Goal: Task Accomplishment & Management: Manage account settings

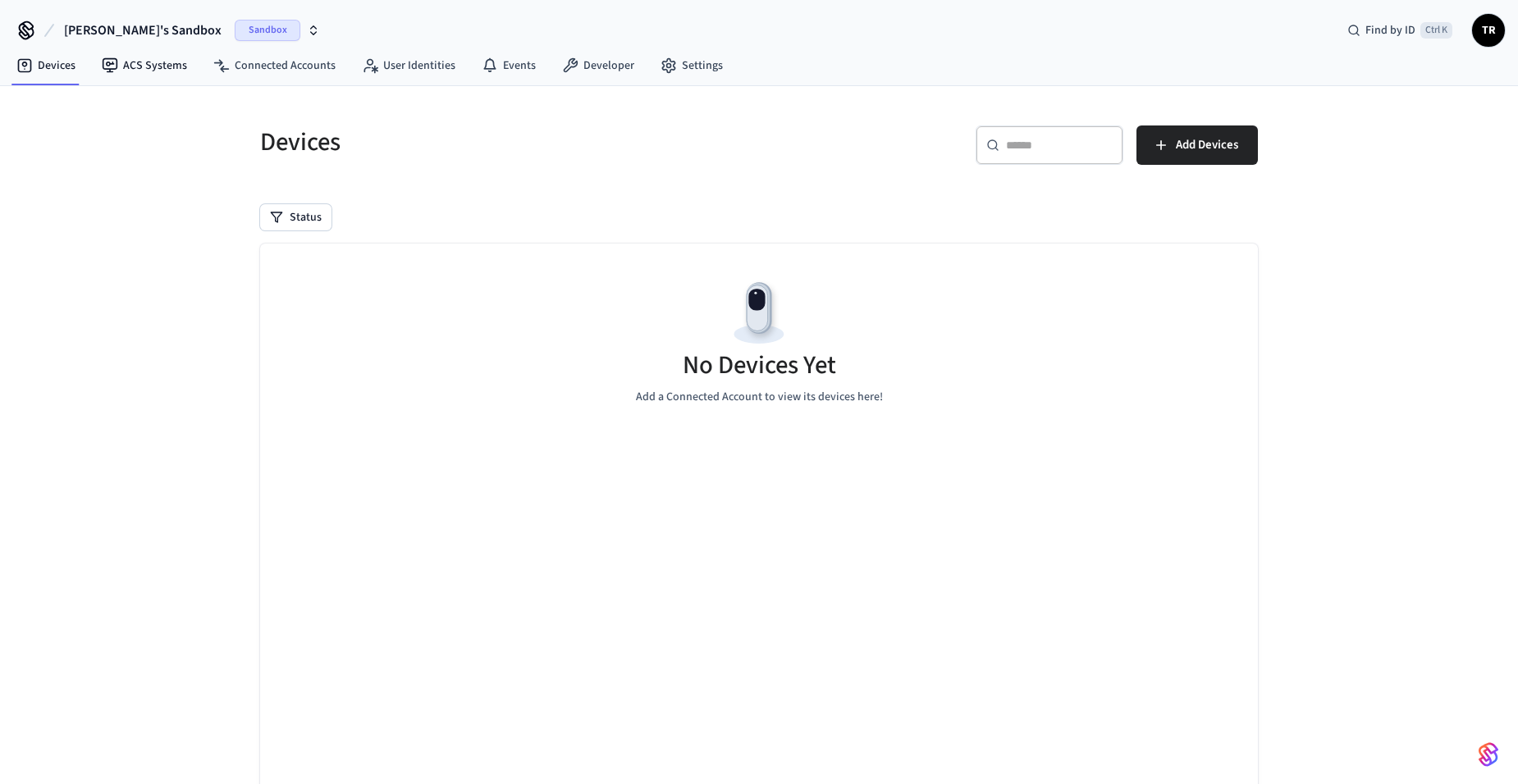
click at [204, 41] on button "[PERSON_NAME]'s Sandbox Sandbox" at bounding box center [191, 30] width 266 height 34
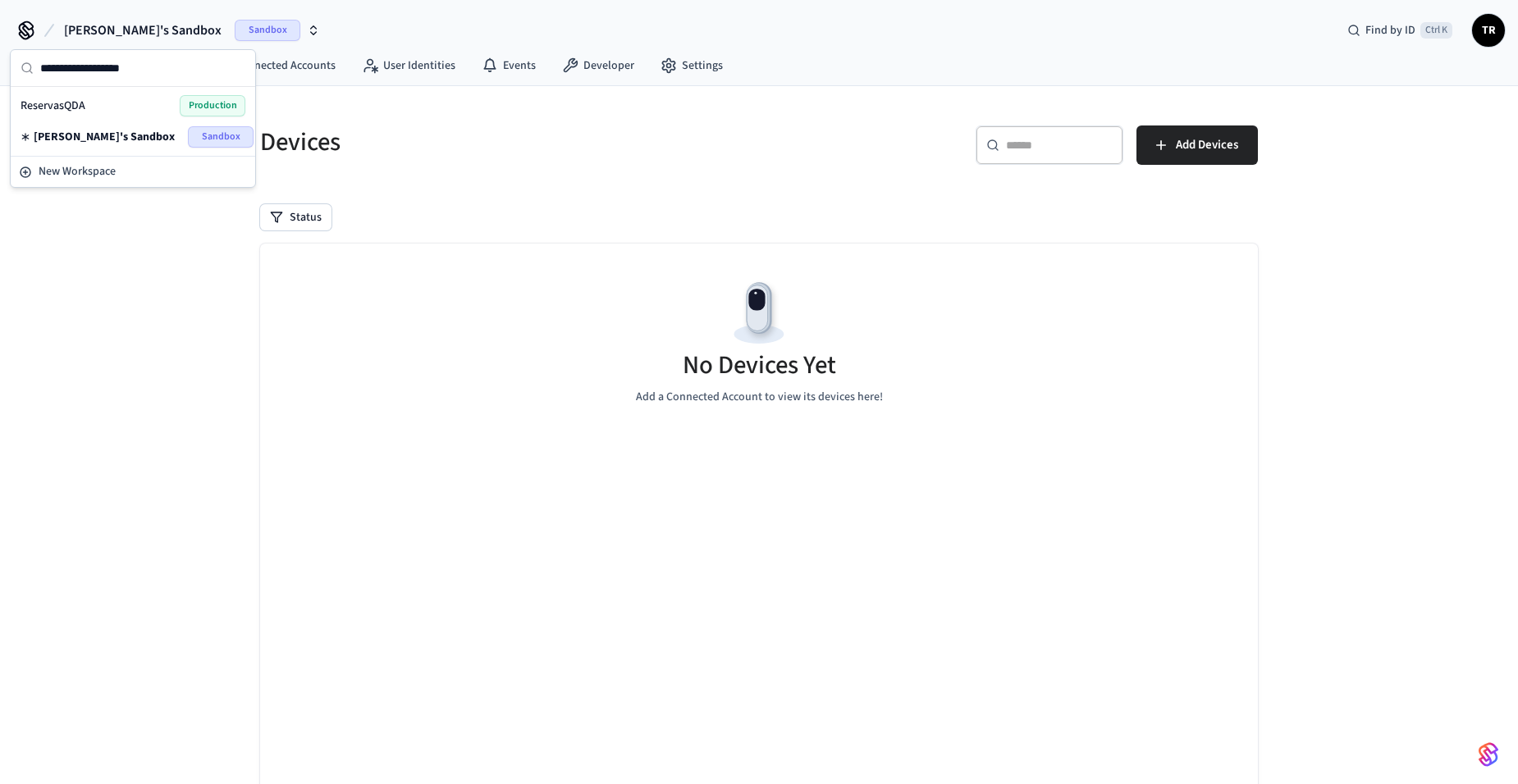
click at [174, 132] on div "Tim's Sandbox Sandbox" at bounding box center [132, 137] width 225 height 21
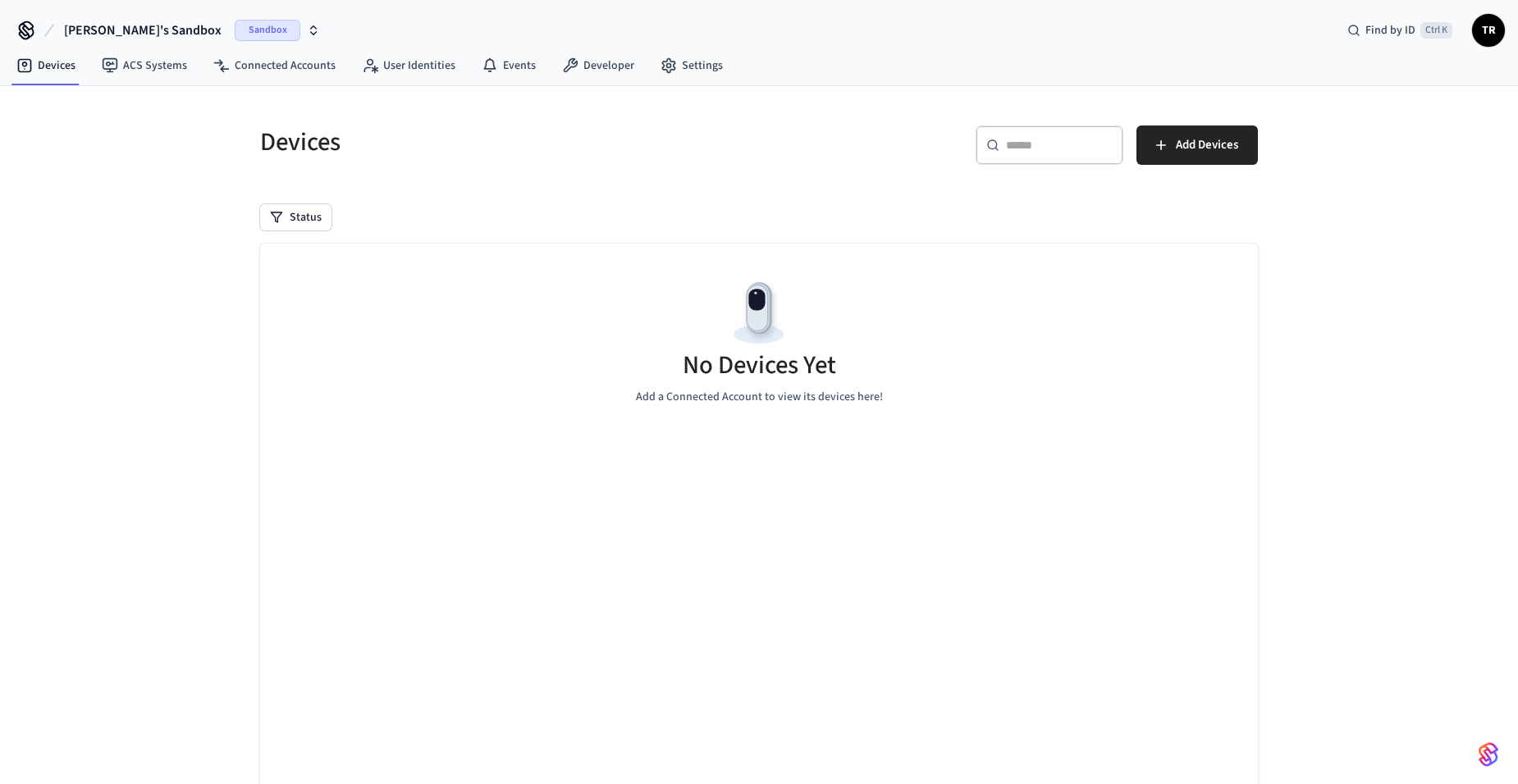
click at [235, 29] on span "Sandbox" at bounding box center [267, 30] width 66 height 21
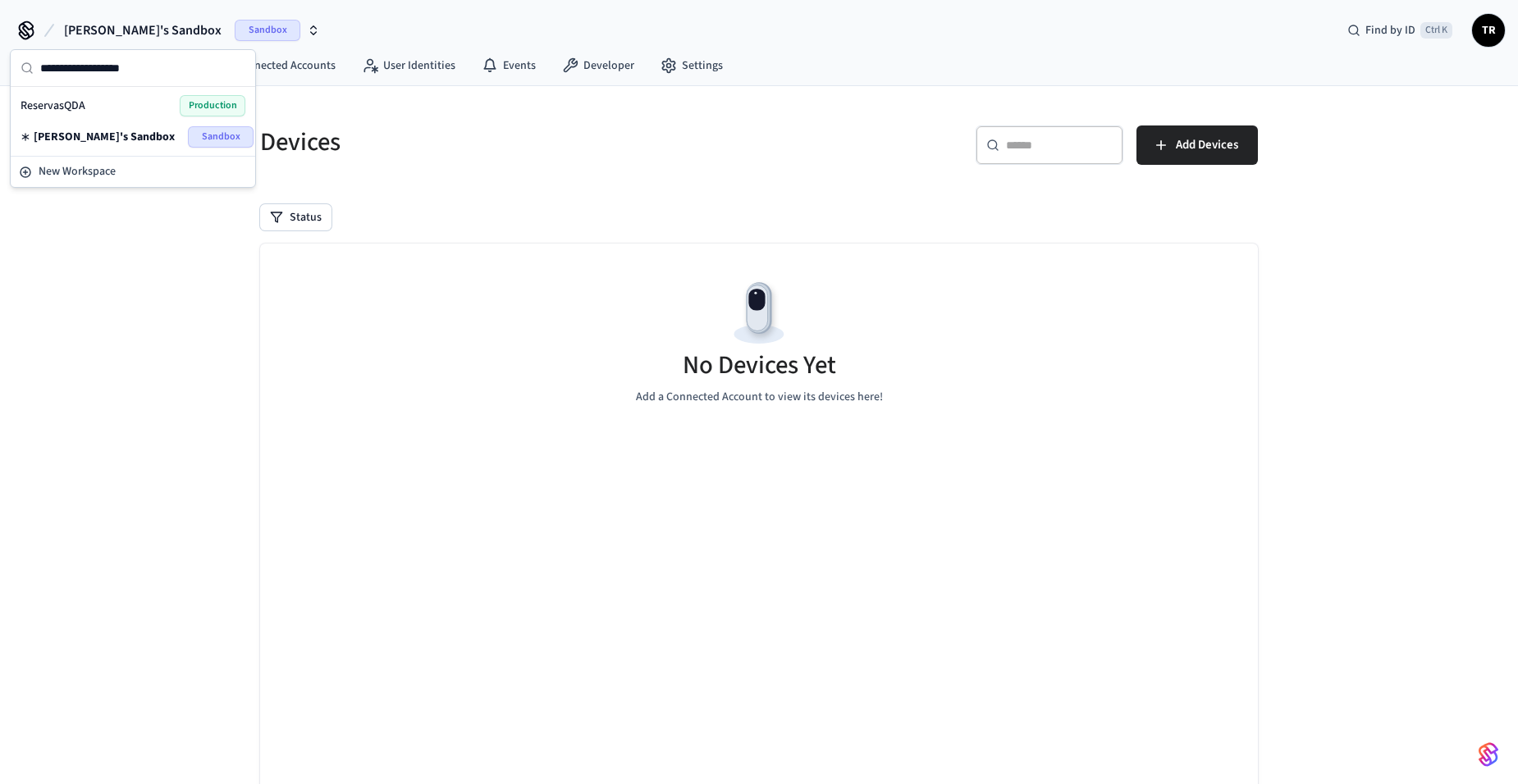
click at [189, 108] on span "Production" at bounding box center [212, 106] width 66 height 21
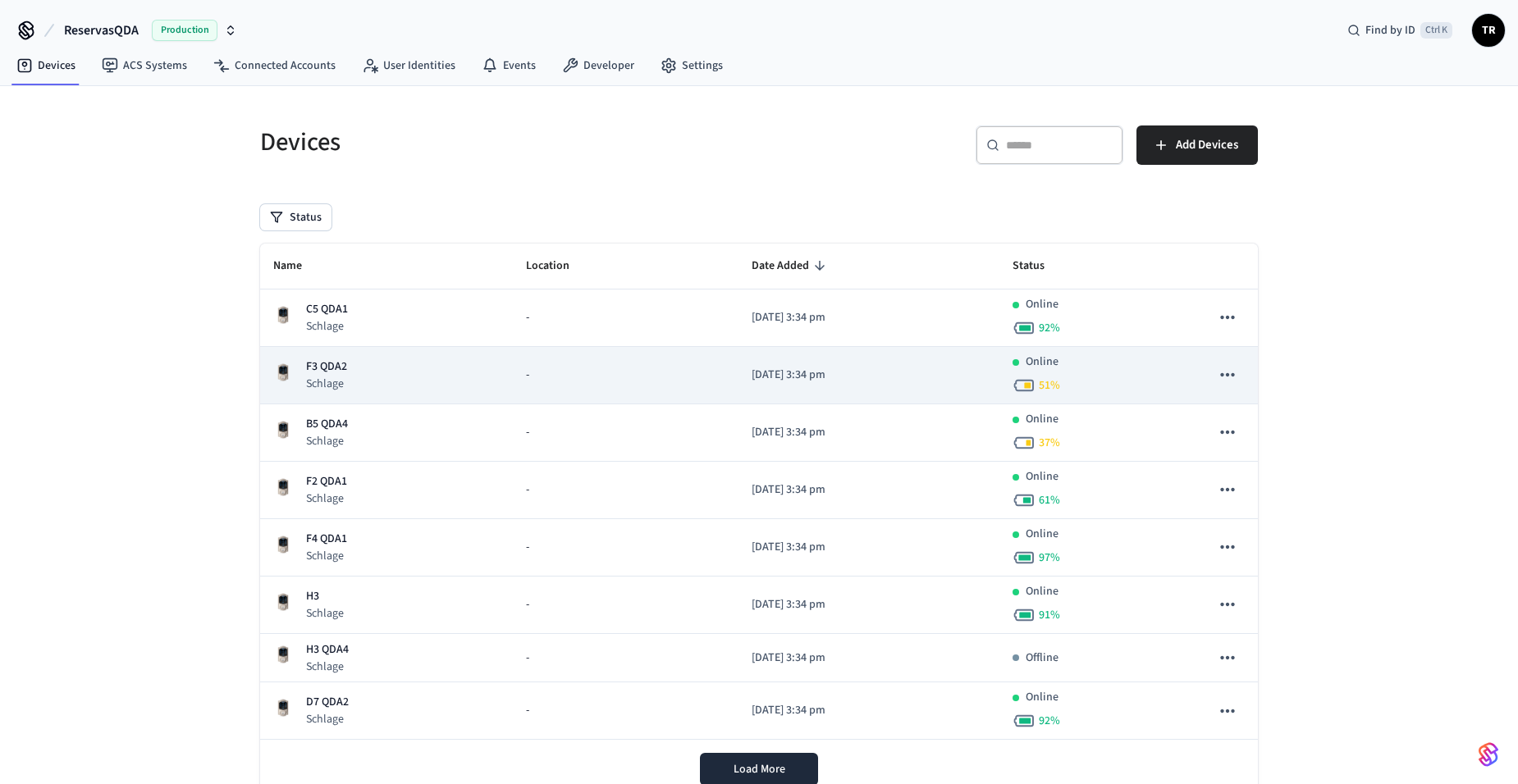
click at [347, 359] on div "F3 QDA2 Schlage" at bounding box center [387, 375] width 226 height 33
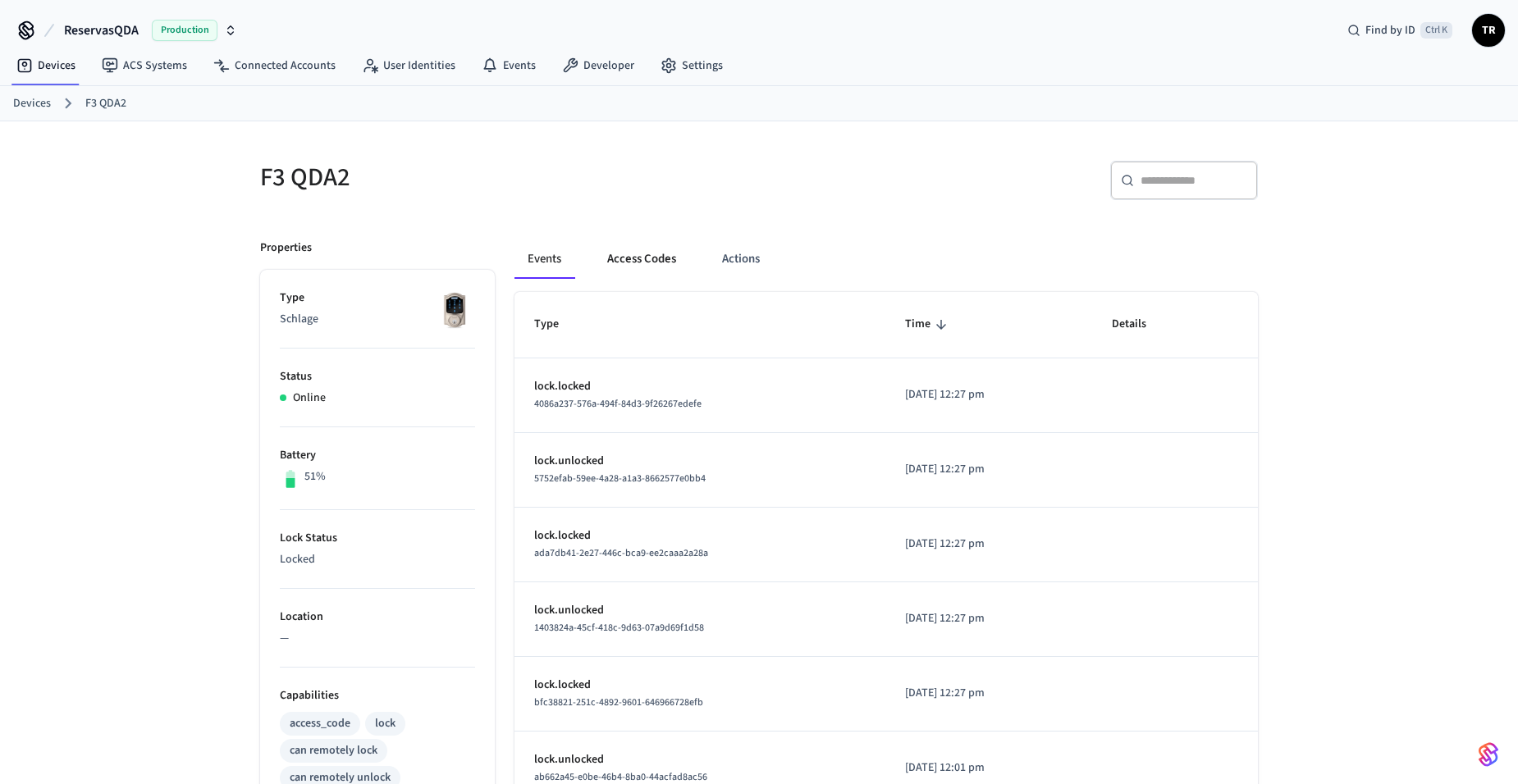
click at [633, 254] on button "Access Codes" at bounding box center [642, 258] width 96 height 39
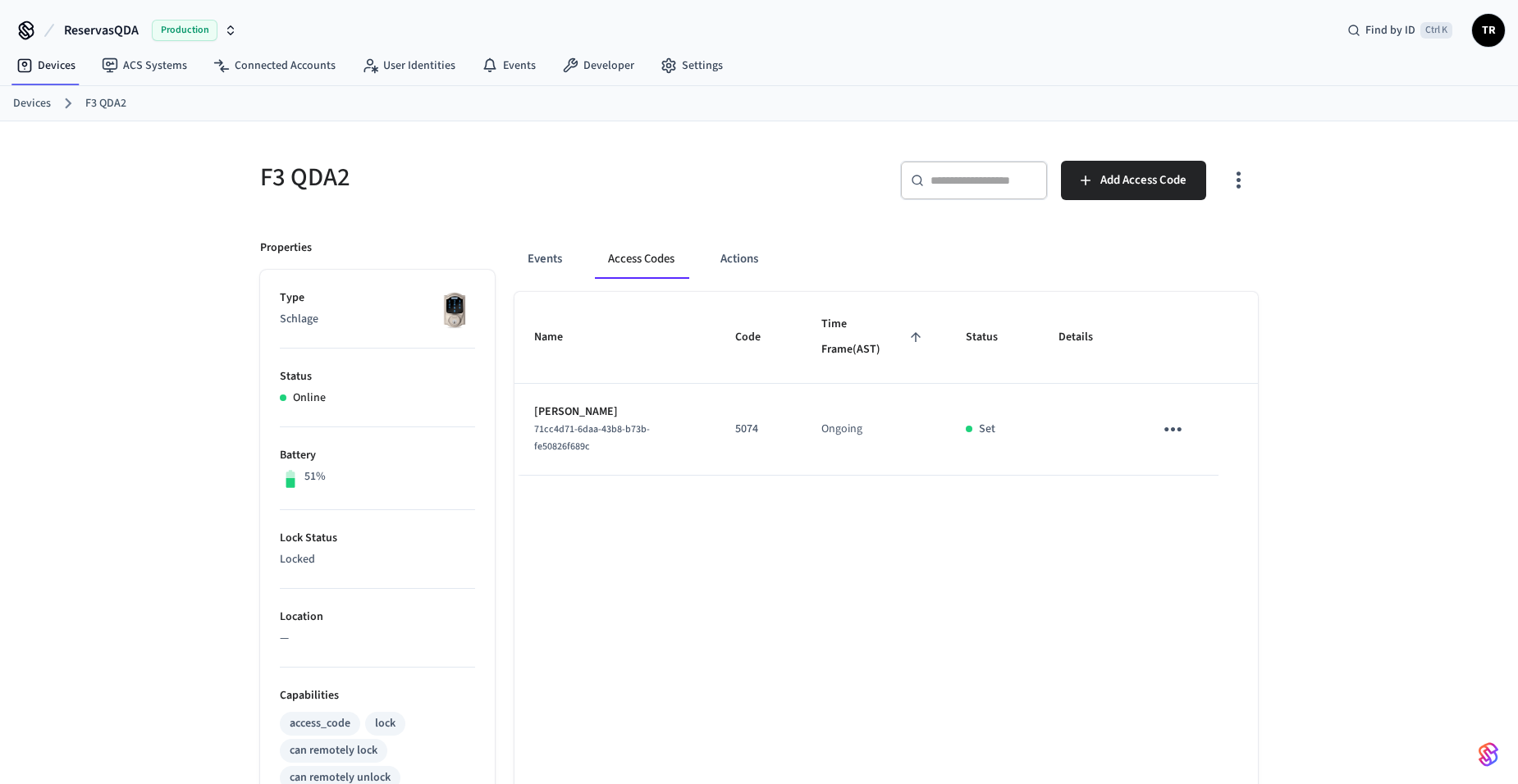
click at [43, 105] on link "Devices" at bounding box center [32, 104] width 38 height 18
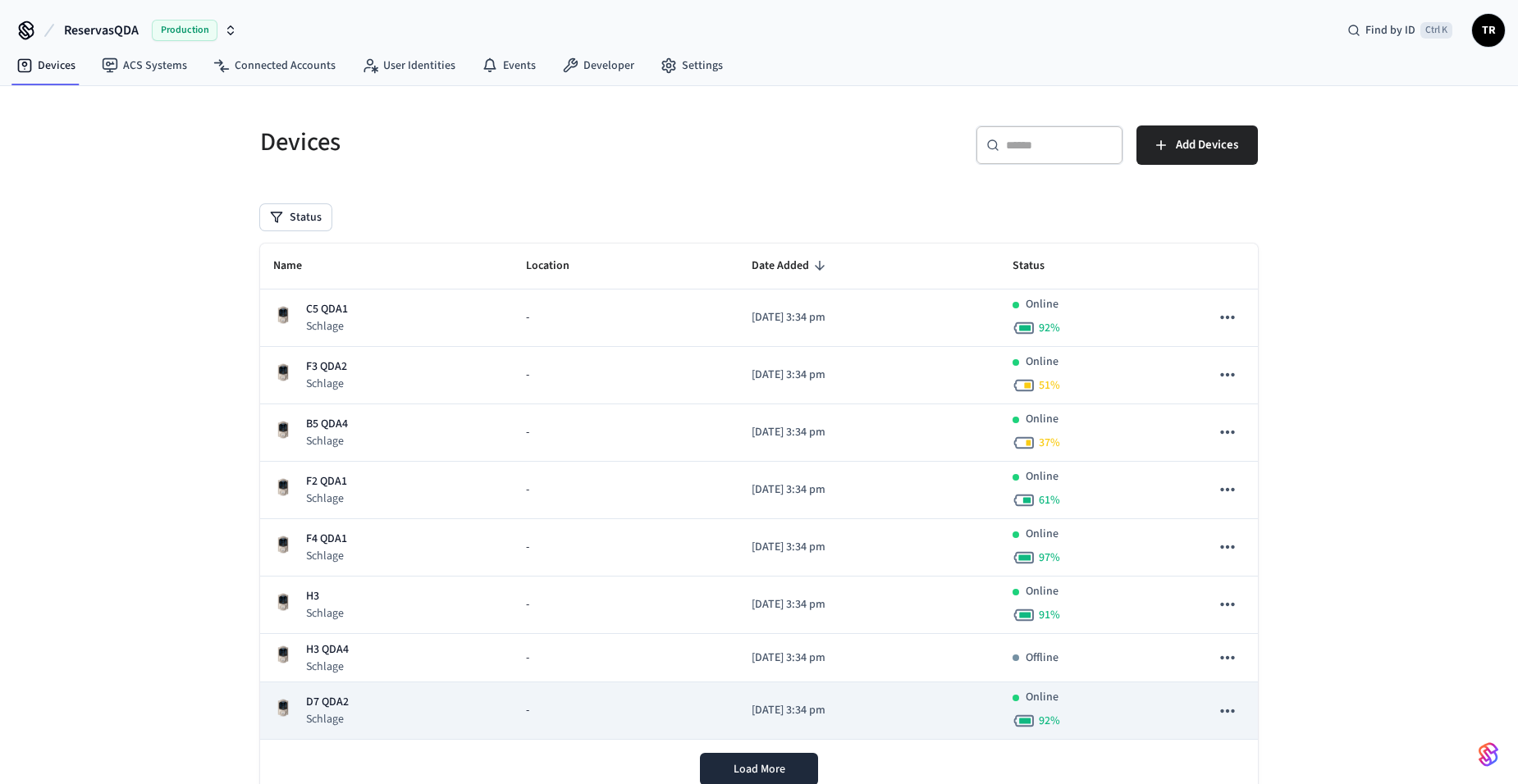
click at [313, 698] on p "D7 QDA2" at bounding box center [327, 703] width 43 height 18
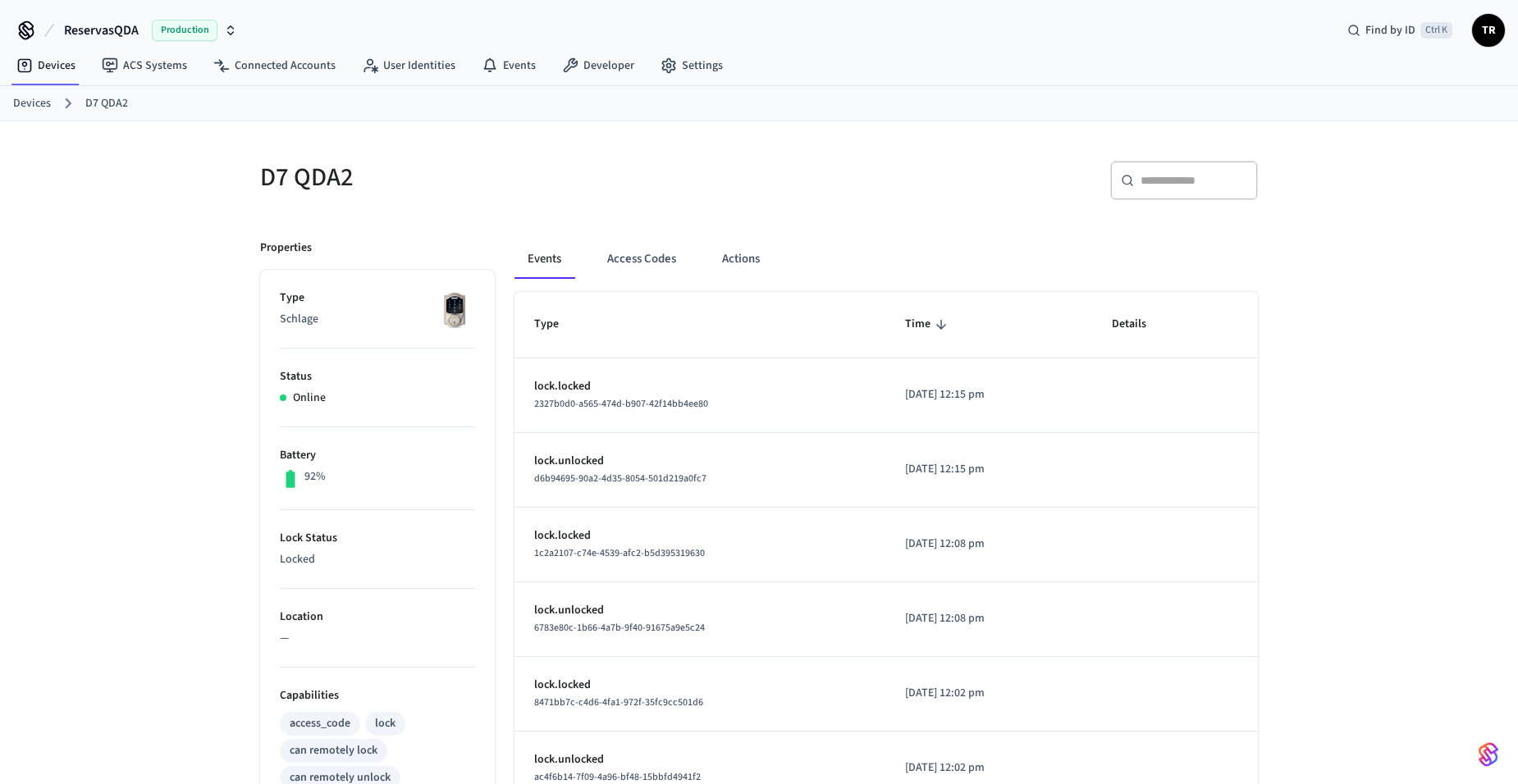
click at [44, 105] on link "Devices" at bounding box center [32, 104] width 38 height 18
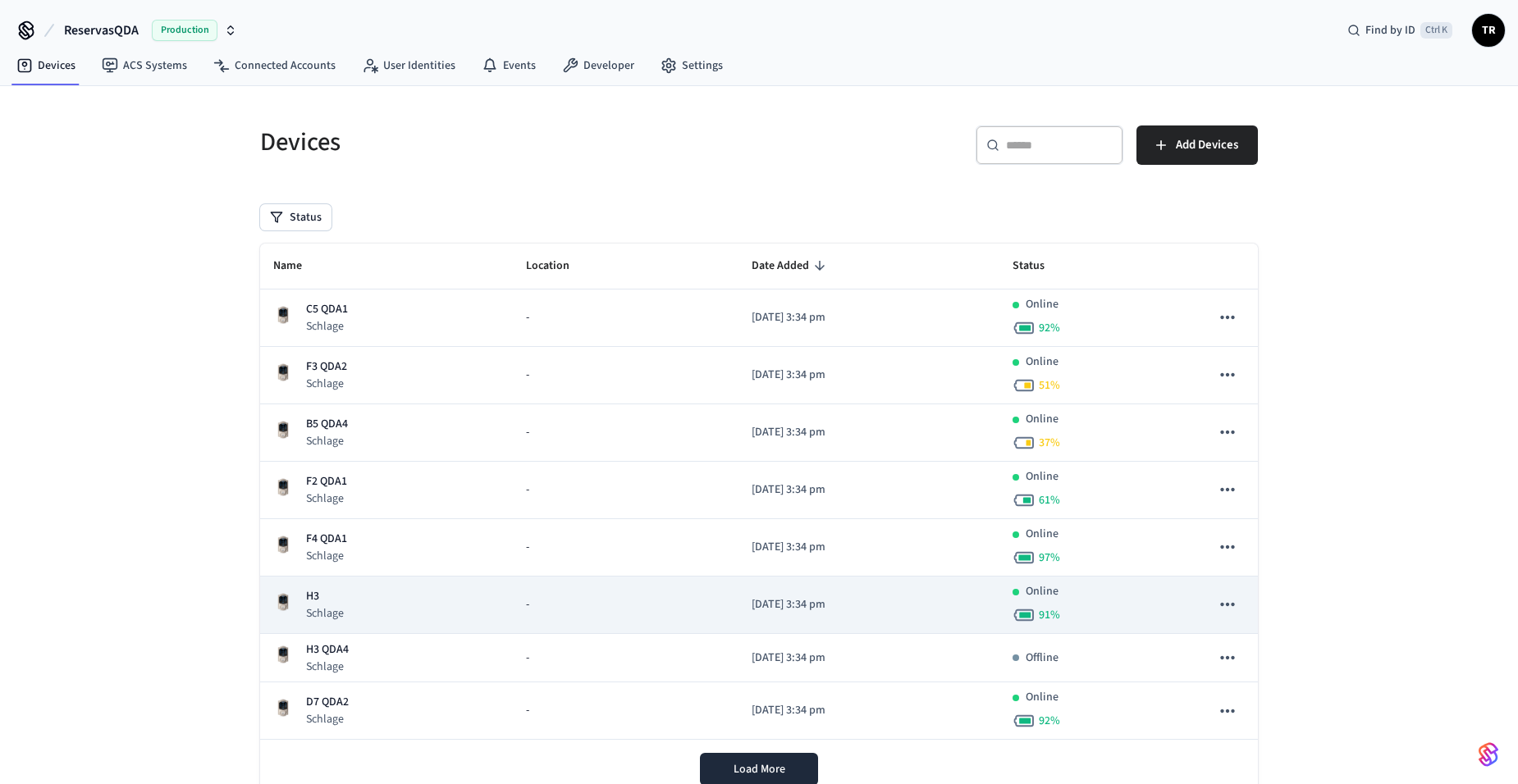
click at [380, 607] on div "H3 Schlage" at bounding box center [387, 604] width 226 height 33
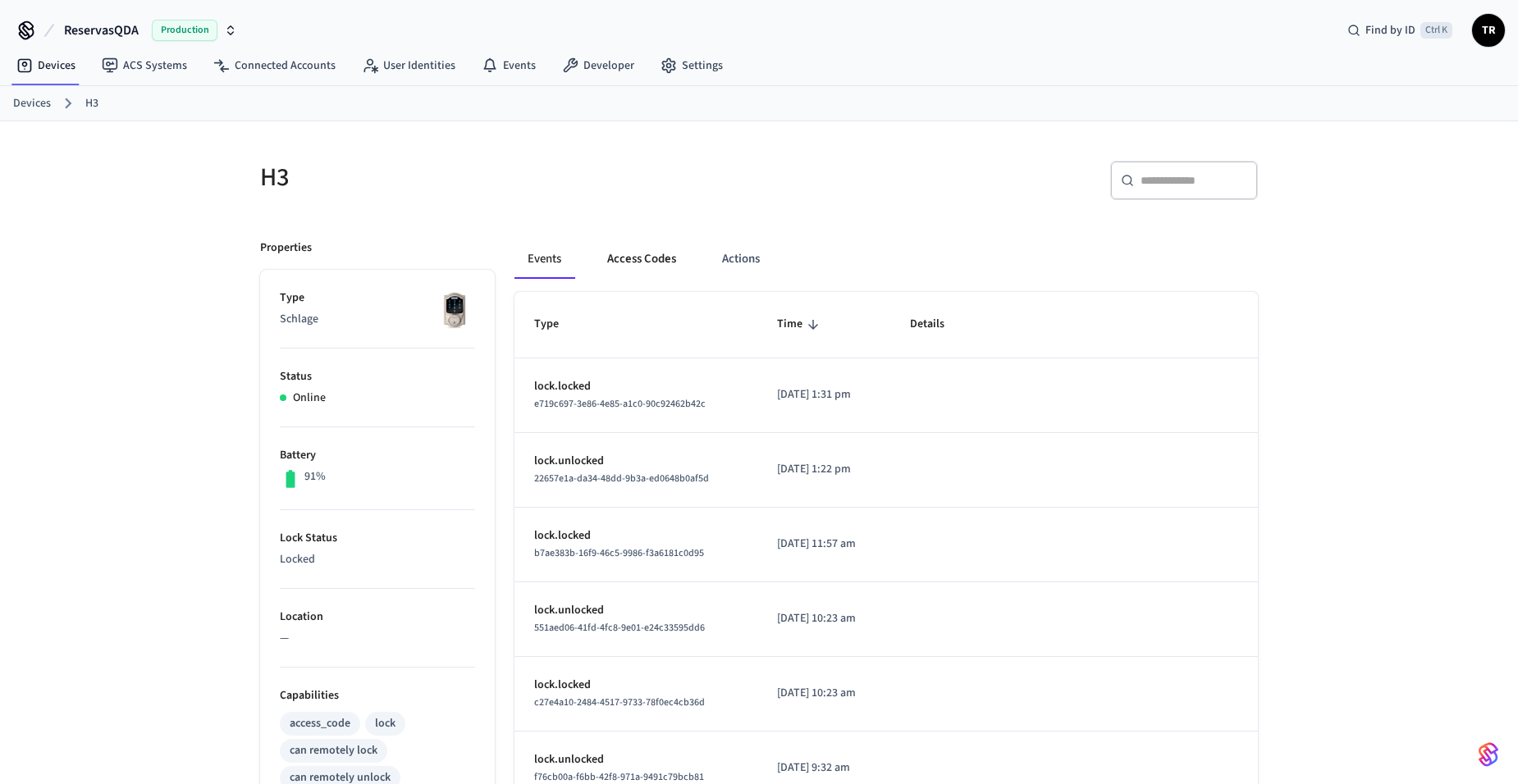
click at [648, 252] on button "Access Codes" at bounding box center [642, 258] width 96 height 39
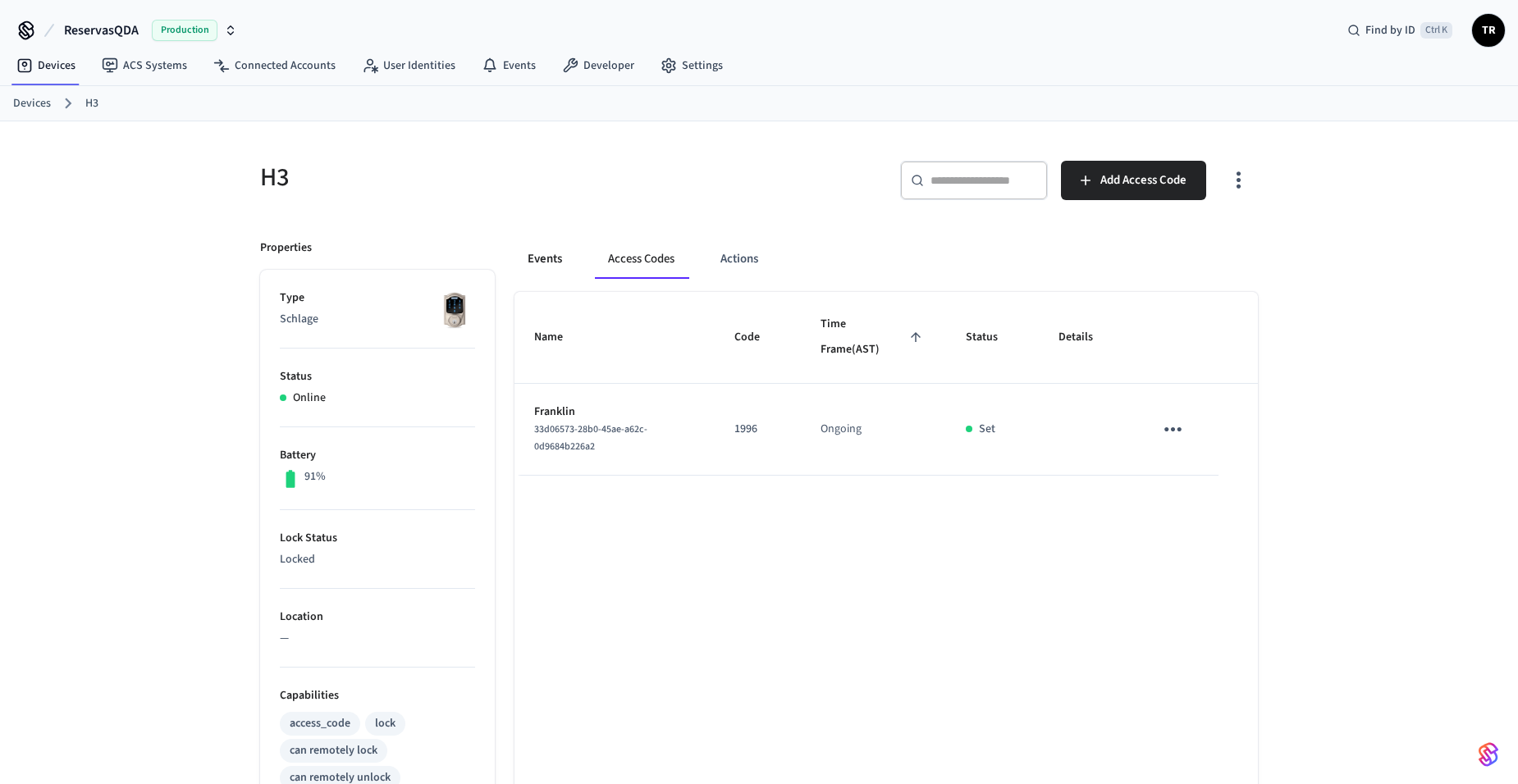
click at [530, 256] on button "Events" at bounding box center [544, 258] width 60 height 39
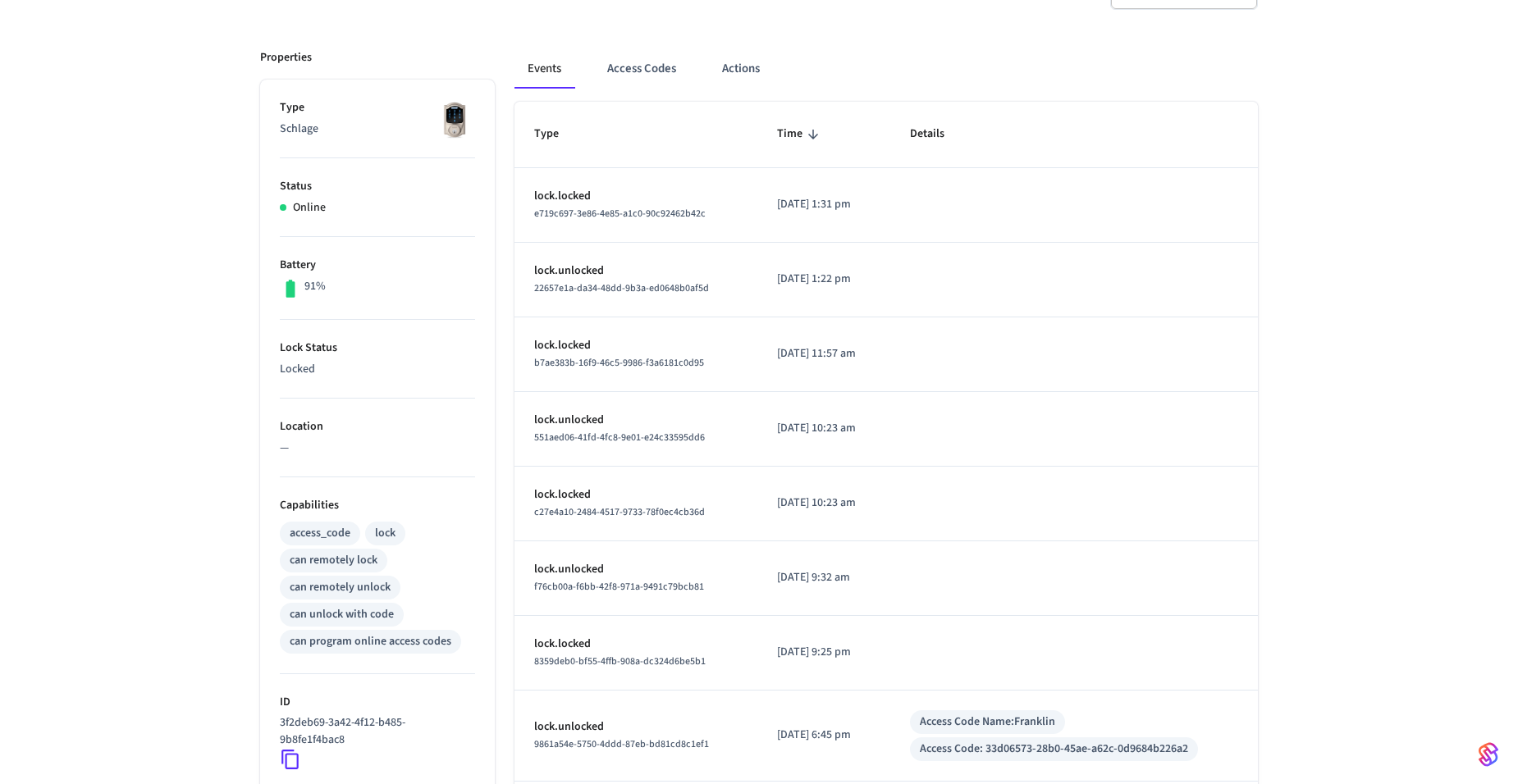
scroll to position [164, 0]
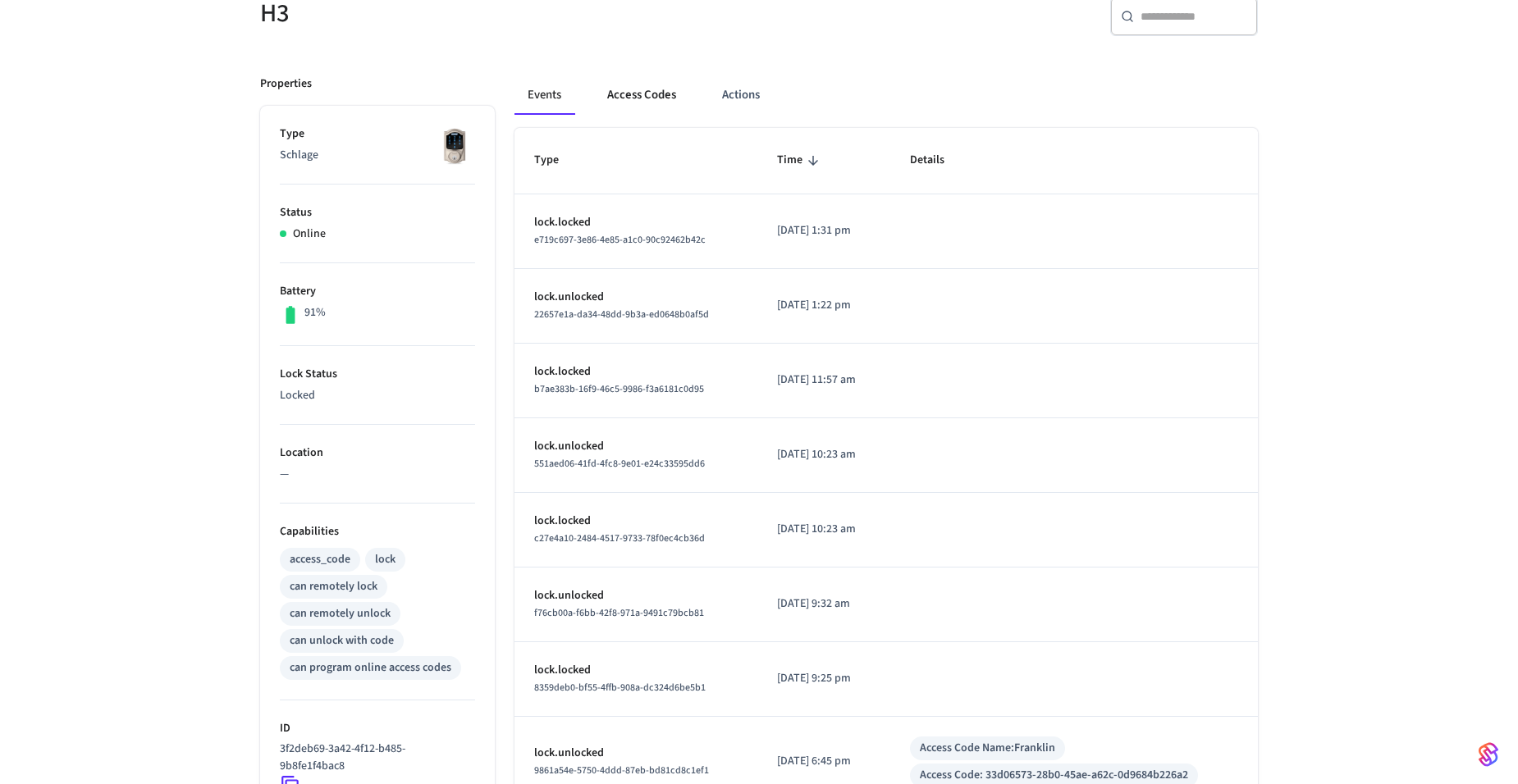
click at [635, 99] on button "Access Codes" at bounding box center [642, 95] width 96 height 39
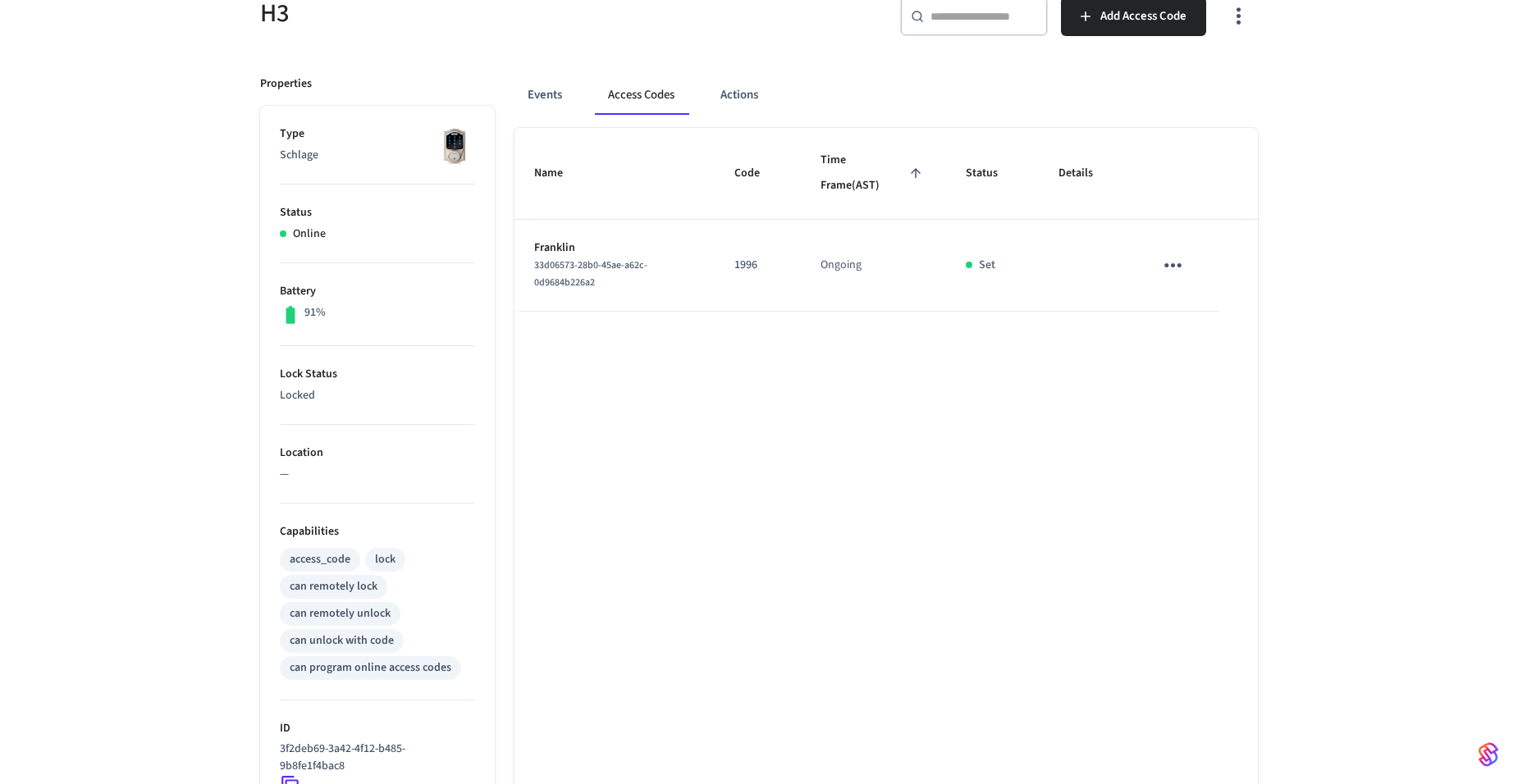
click at [1172, 265] on icon "sticky table" at bounding box center [1174, 265] width 18 height 4
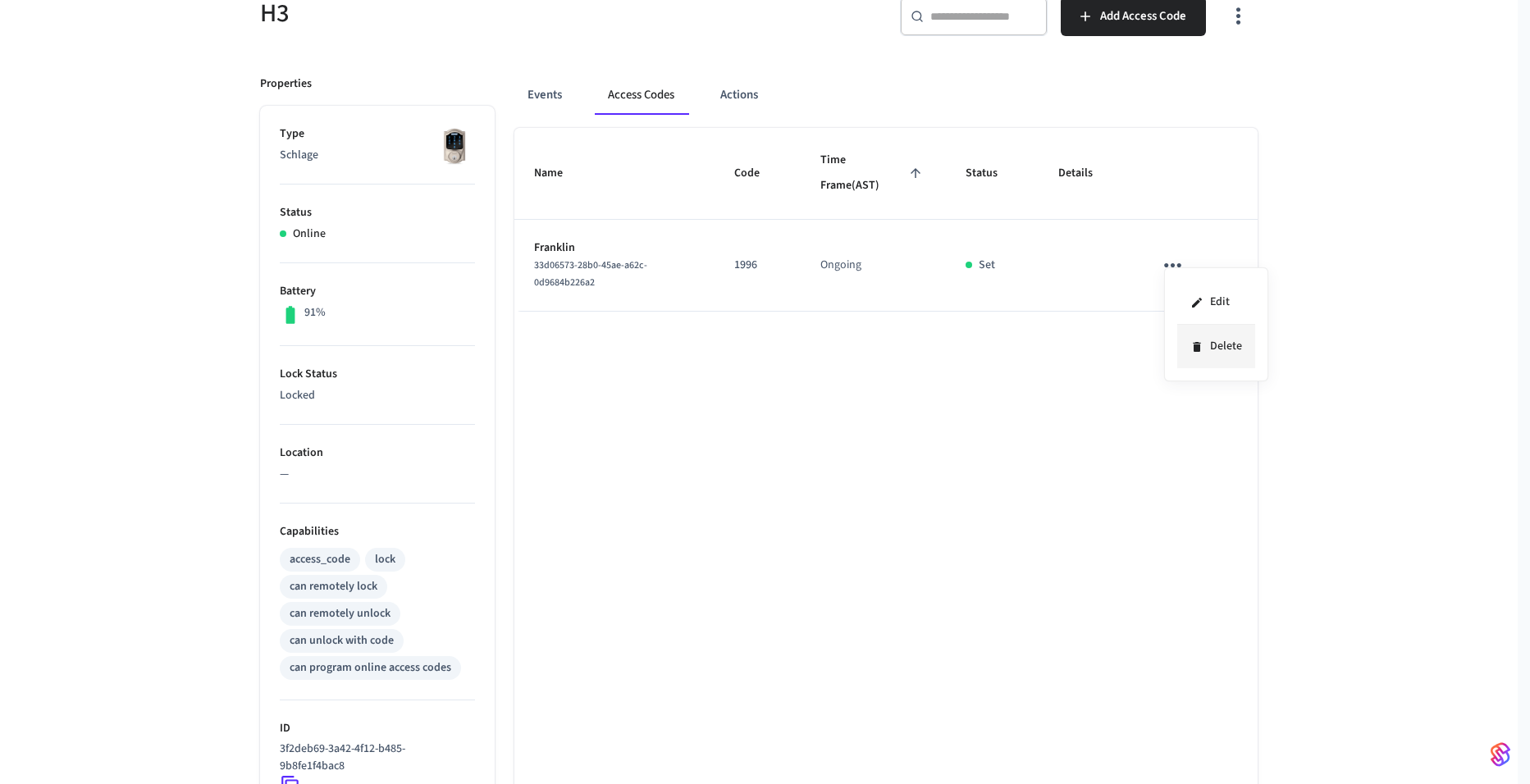
click at [1217, 360] on li "Delete" at bounding box center [1216, 347] width 78 height 44
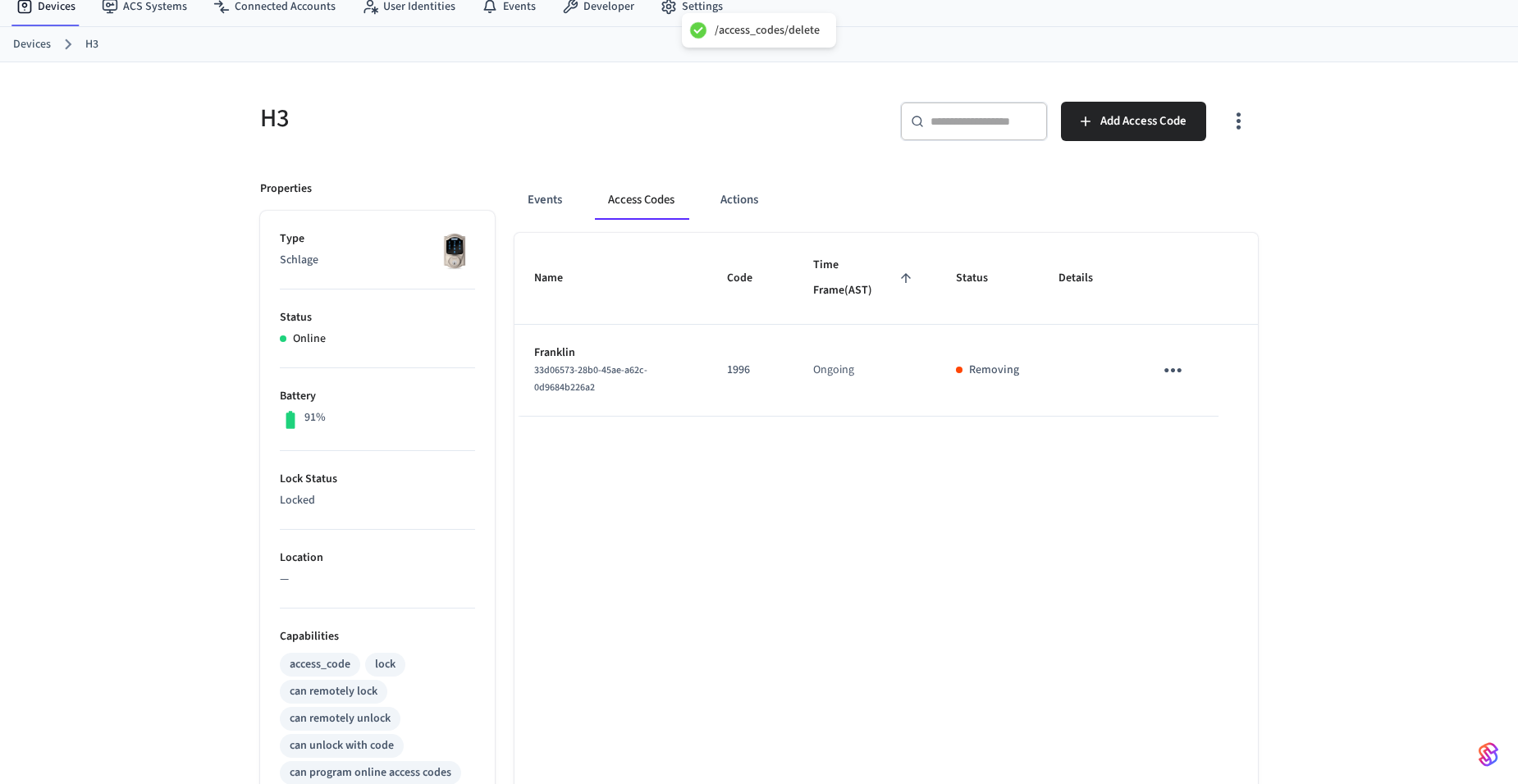
scroll to position [0, 0]
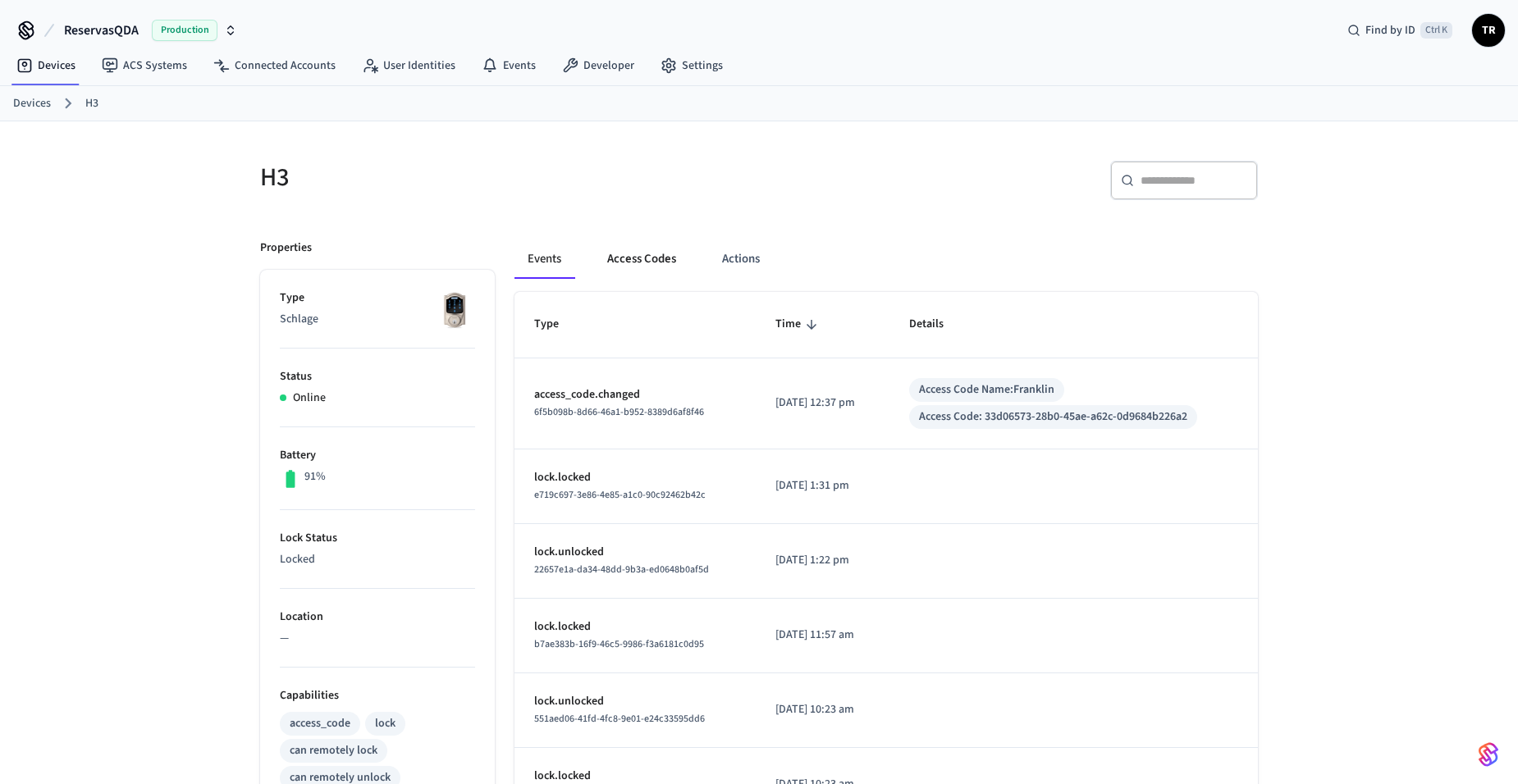
click at [637, 256] on button "Access Codes" at bounding box center [642, 258] width 96 height 39
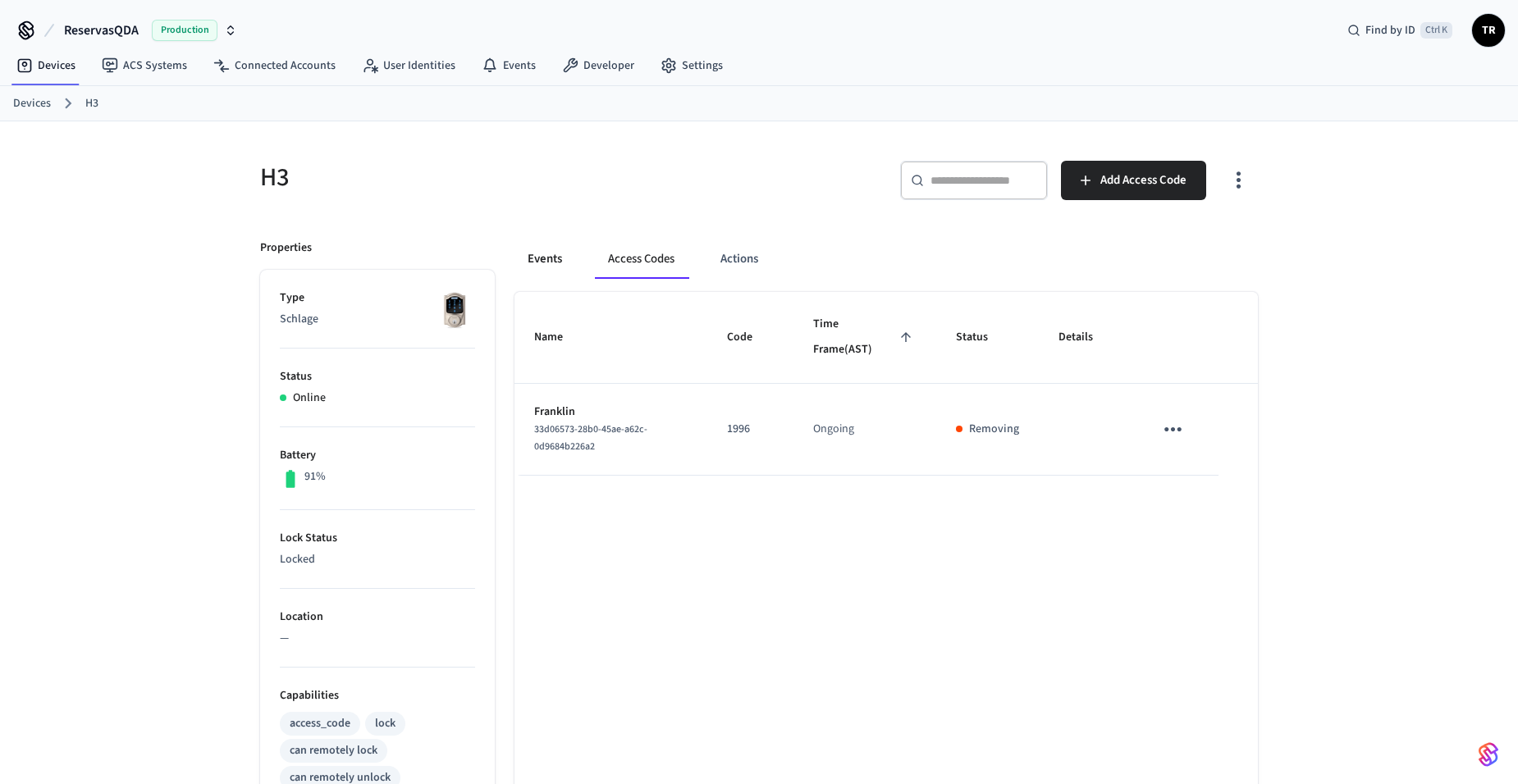
click at [536, 259] on button "Events" at bounding box center [544, 258] width 60 height 39
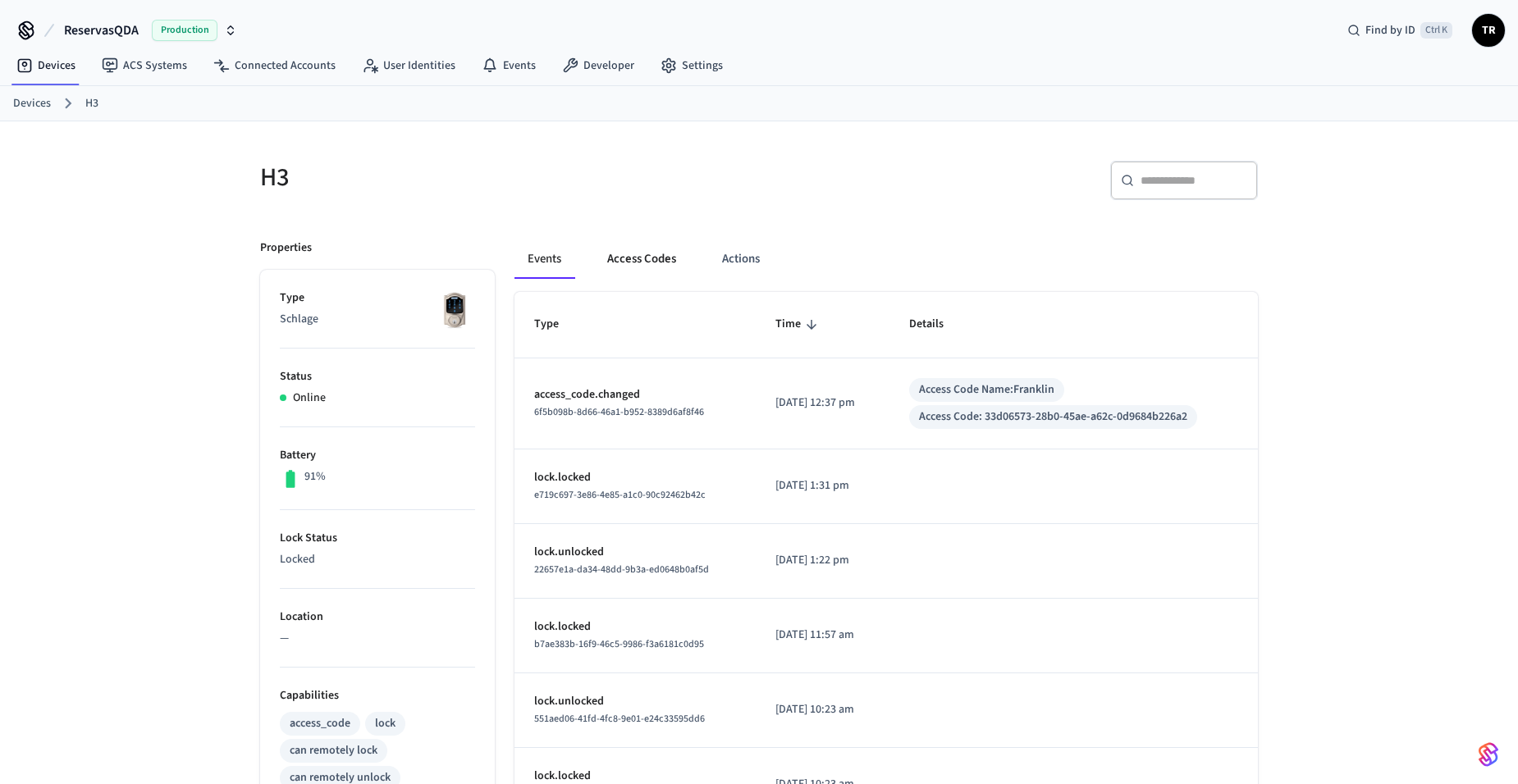
click at [649, 263] on button "Access Codes" at bounding box center [642, 258] width 96 height 39
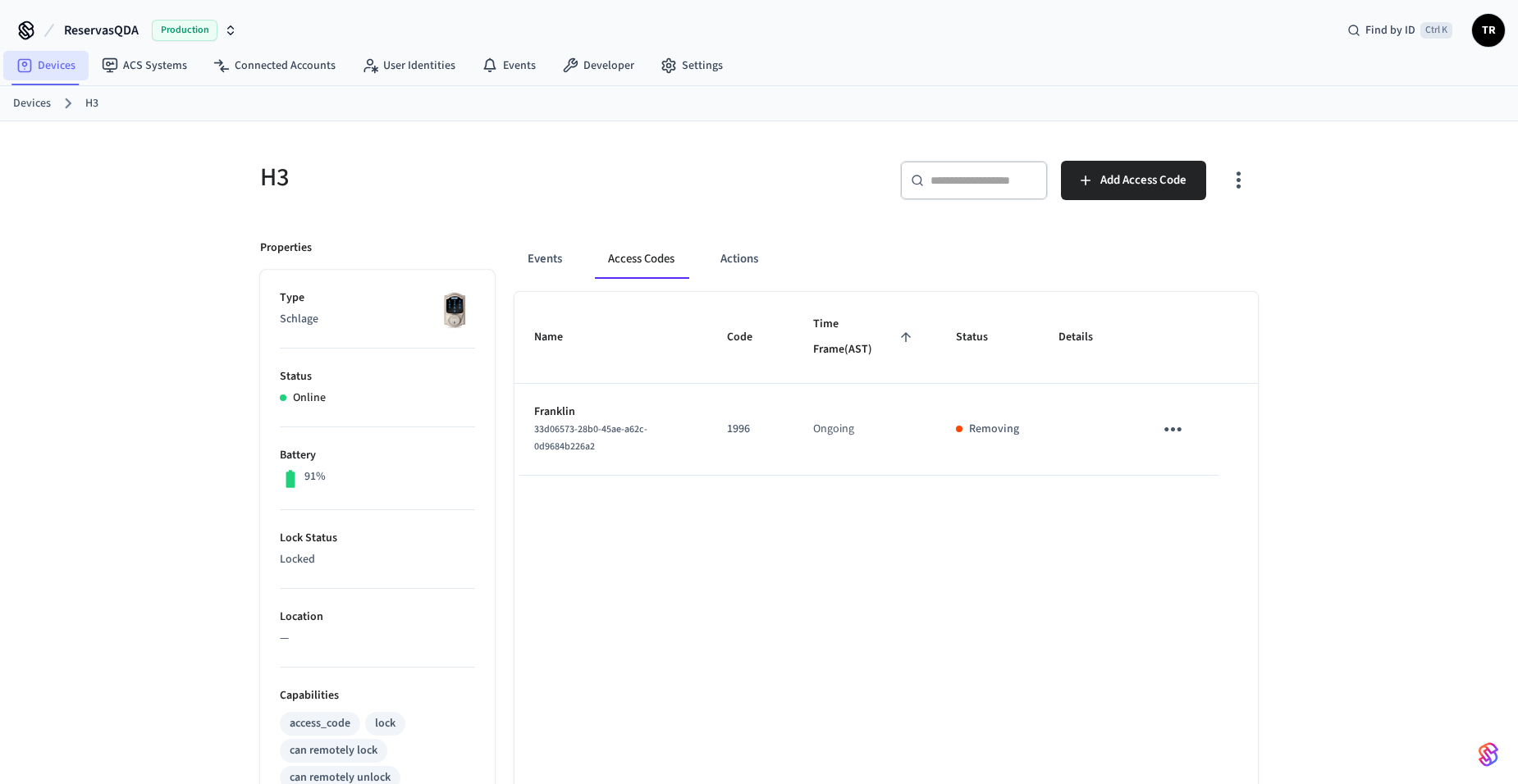
click at [56, 67] on link "Devices" at bounding box center [46, 66] width 85 height 30
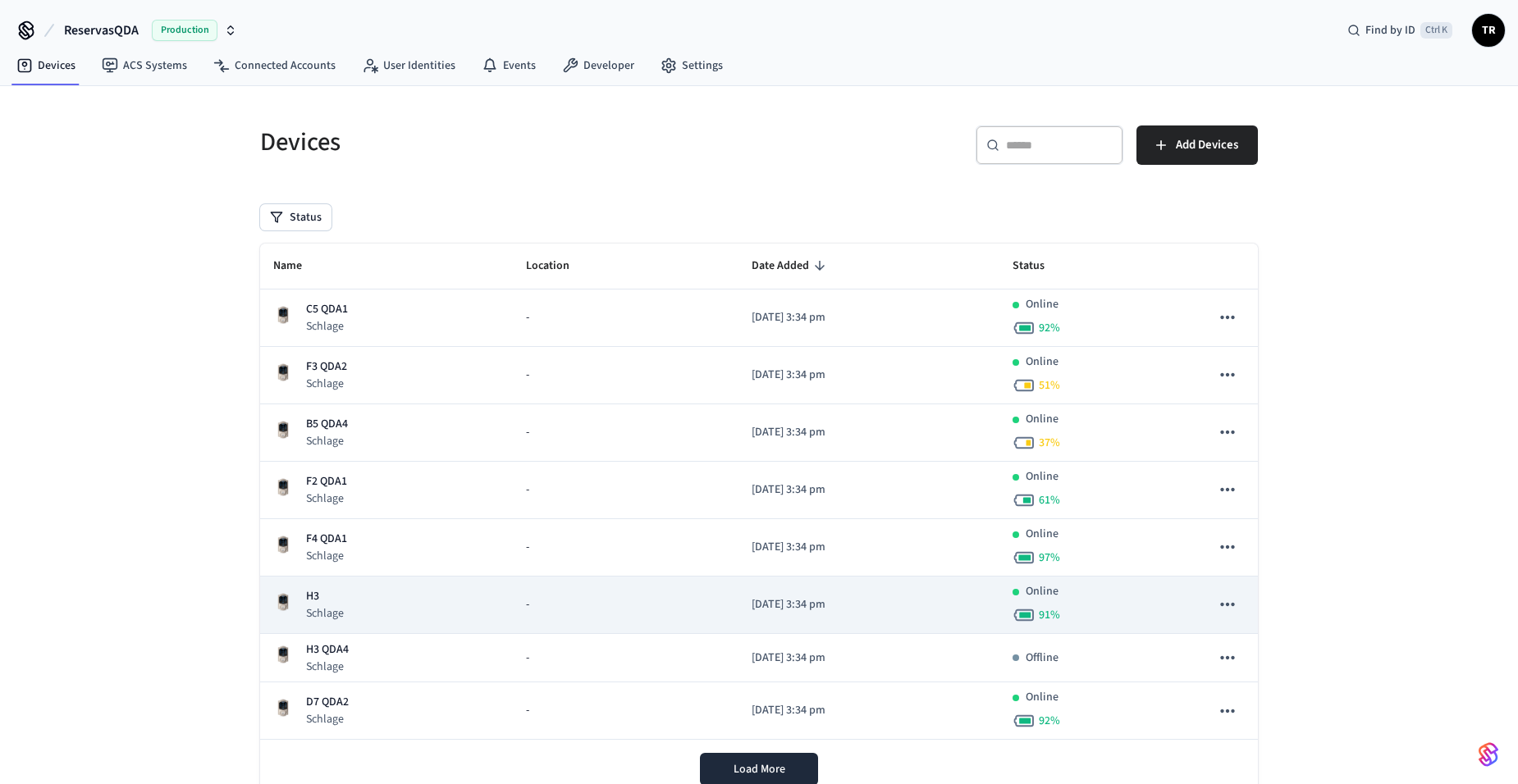
click at [324, 612] on p "Schlage" at bounding box center [324, 613] width 38 height 17
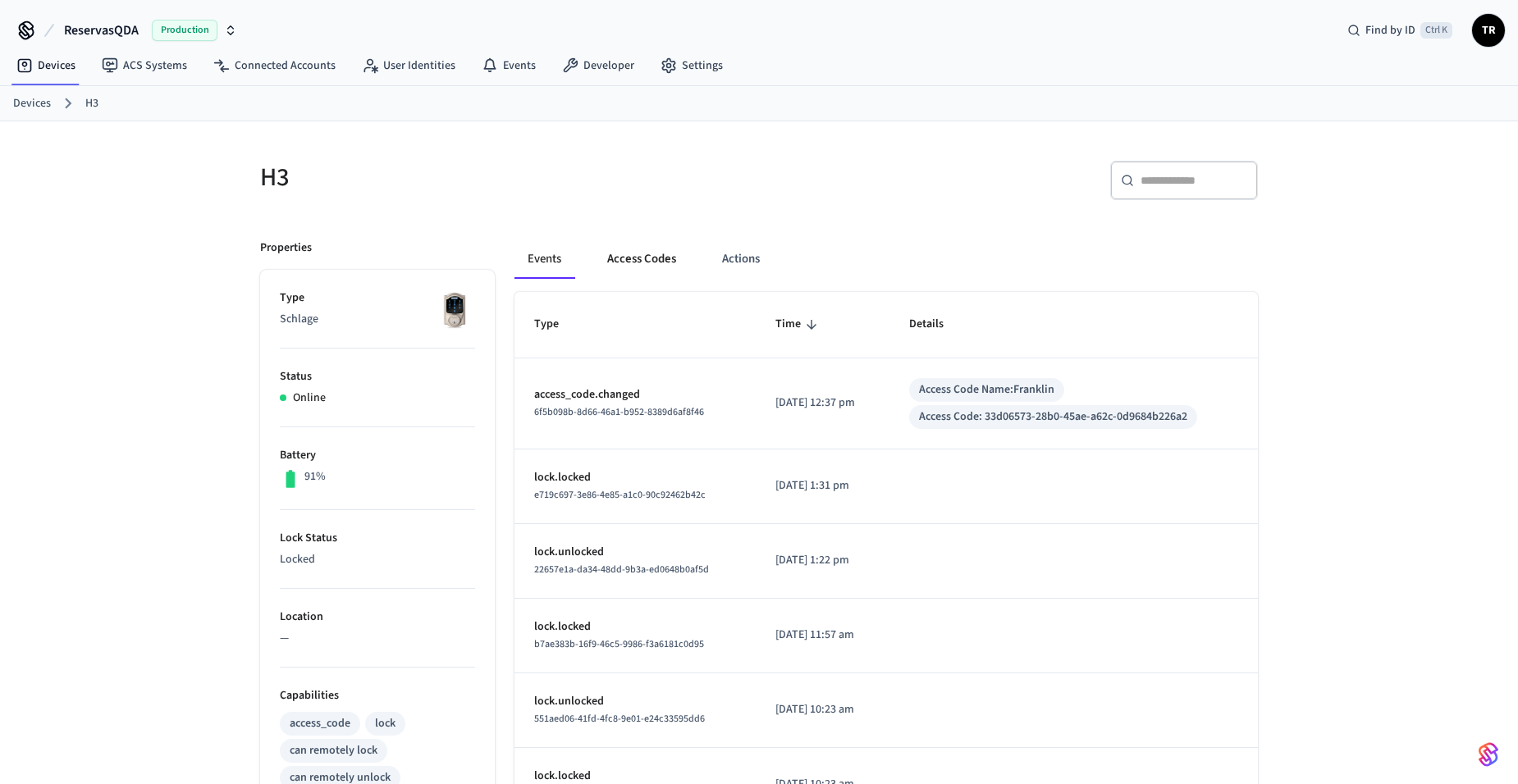
click at [627, 265] on button "Access Codes" at bounding box center [642, 258] width 96 height 39
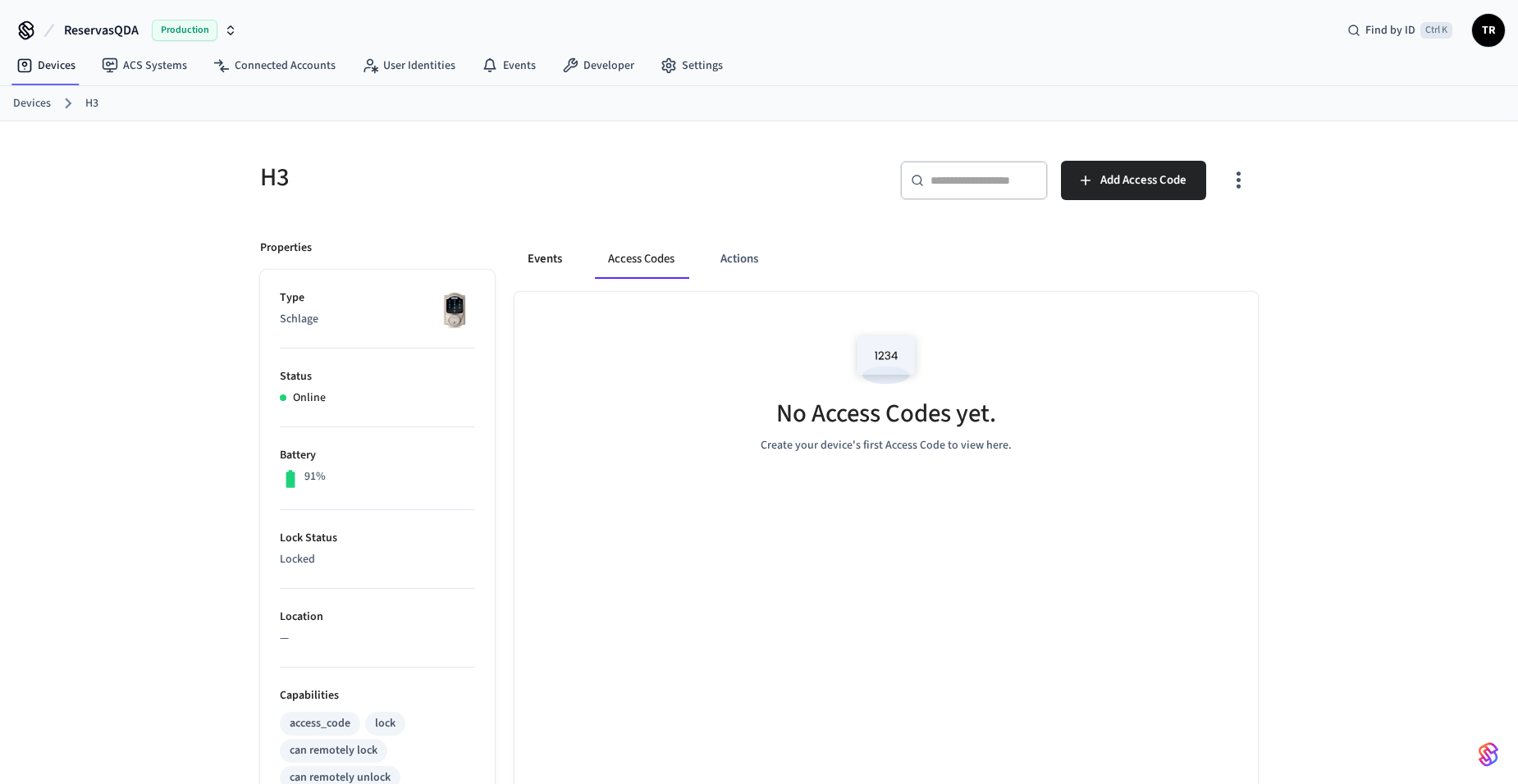
click at [558, 265] on button "Events" at bounding box center [544, 258] width 60 height 39
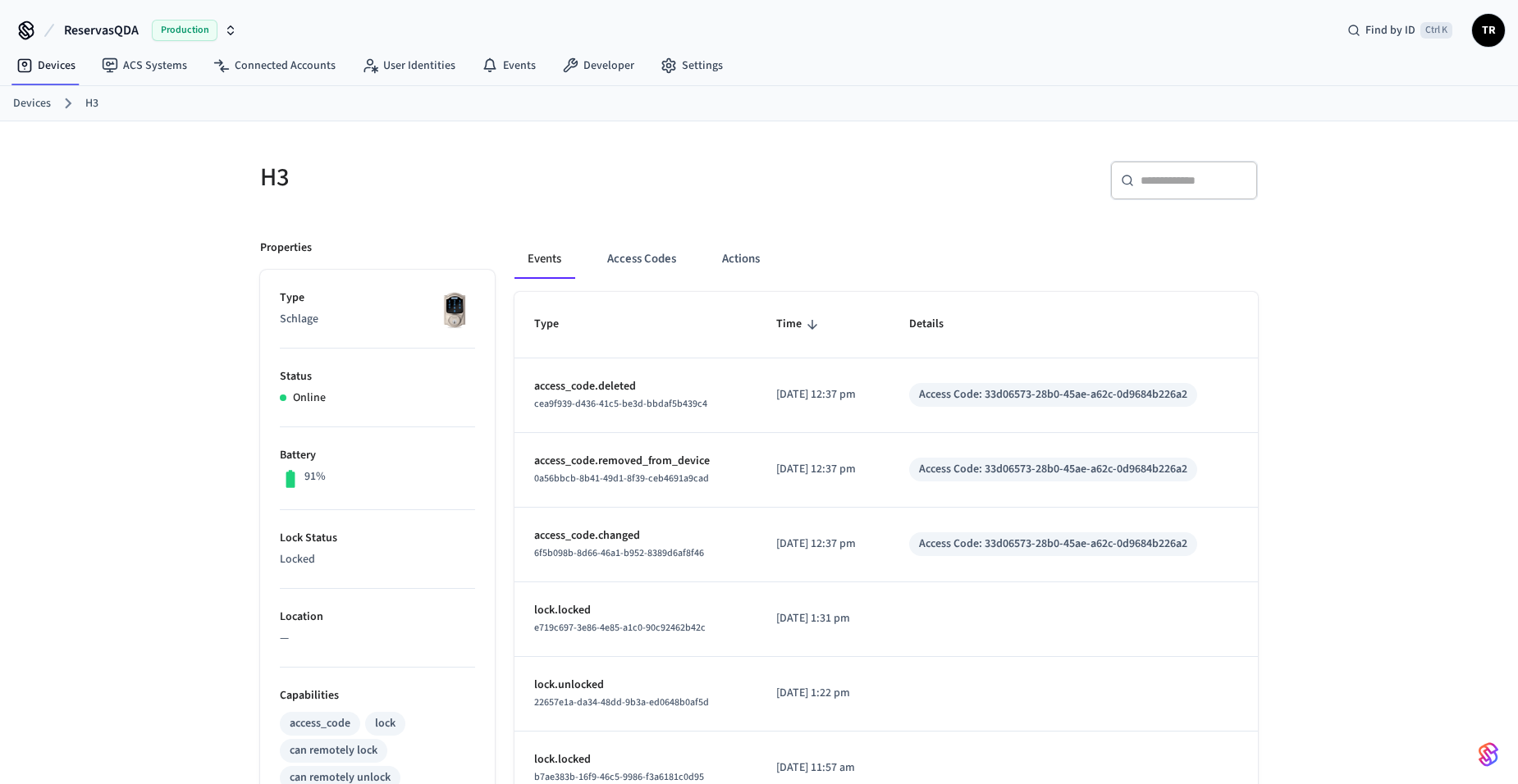
click at [1486, 36] on span "TR" at bounding box center [1489, 31] width 30 height 30
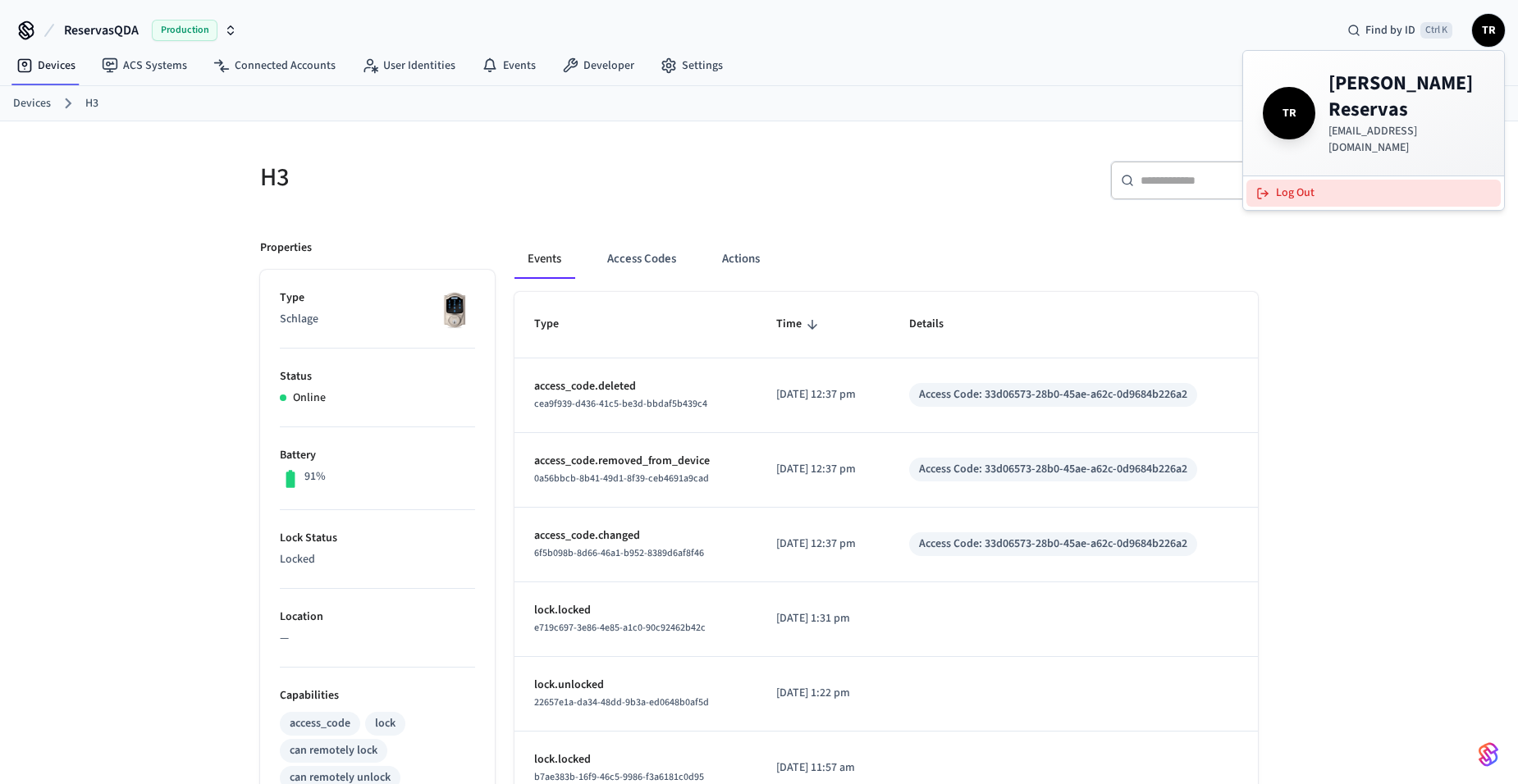
click at [1351, 180] on button "Log Out" at bounding box center [1373, 193] width 254 height 27
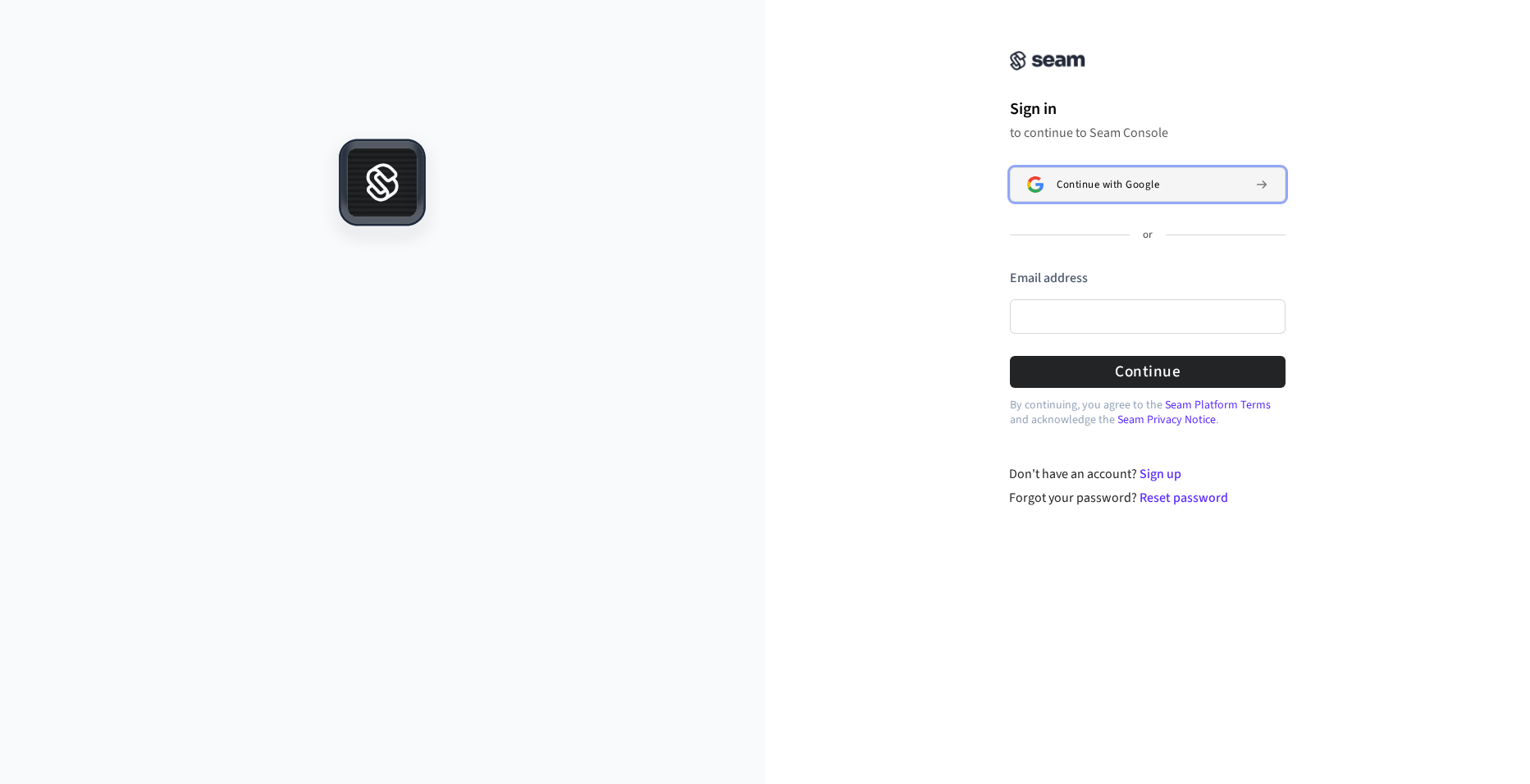
click at [1083, 181] on span "Continue with Google" at bounding box center [1108, 184] width 103 height 13
